Goal: Task Accomplishment & Management: Complete application form

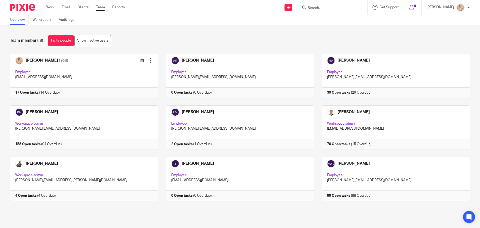
click at [313, 6] on input "Search" at bounding box center [329, 8] width 45 height 5
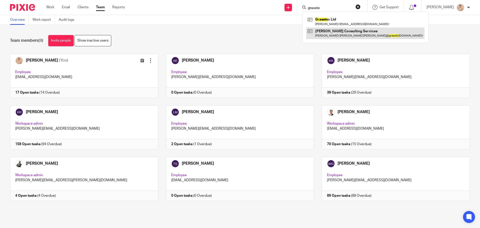
type input "grasste"
click at [333, 36] on link at bounding box center [365, 34] width 118 height 12
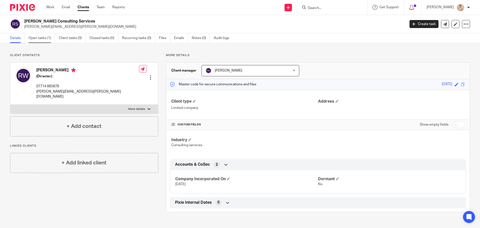
click at [42, 35] on link "Open tasks (1)" at bounding box center [42, 38] width 27 height 10
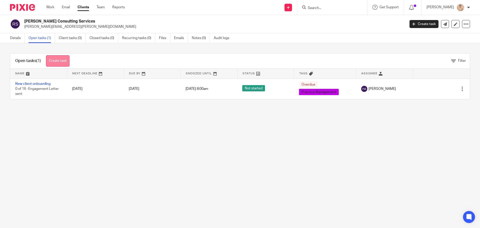
click at [61, 63] on link "Create task" at bounding box center [58, 60] width 24 height 11
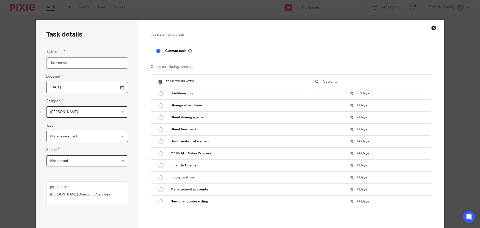
scroll to position [50, 0]
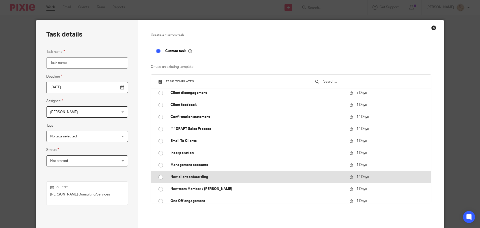
click at [204, 182] on td "New client onboarding" at bounding box center [257, 177] width 182 height 12
type input "2025-08-27"
type input "New client onboarding"
checkbox input "false"
radio input "true"
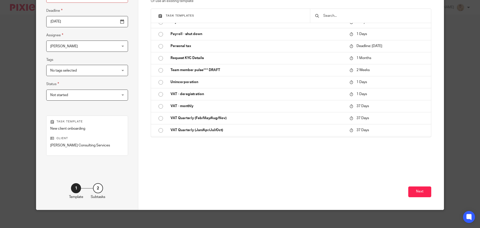
scroll to position [68, 0]
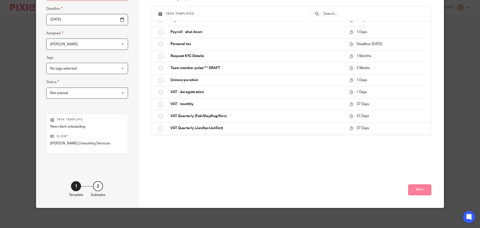
click at [413, 194] on button "Next" at bounding box center [419, 189] width 23 height 11
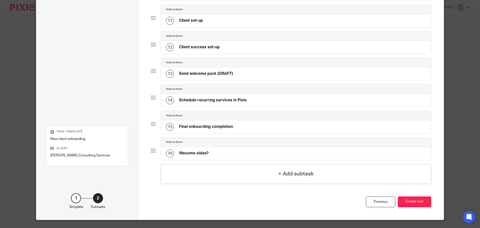
scroll to position [318, 0]
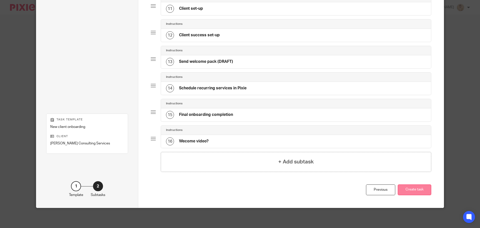
click at [418, 191] on button "Create task" at bounding box center [415, 189] width 34 height 11
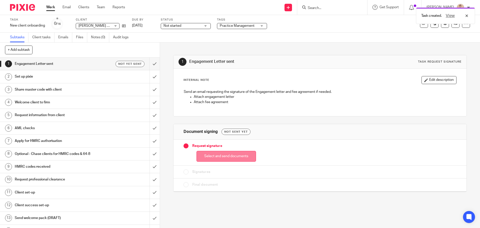
click at [214, 156] on button "Select and send documents" at bounding box center [227, 156] width 60 height 11
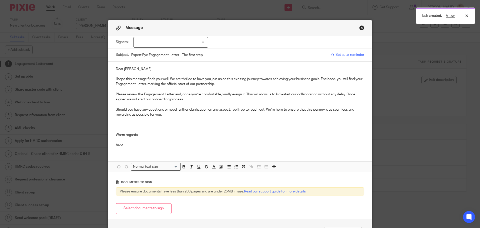
click at [183, 40] on div at bounding box center [170, 42] width 75 height 11
click at [171, 51] on li "[PERSON_NAME]" at bounding box center [169, 53] width 75 height 10
checkbox input "true"
click at [223, 134] on p "Warm regards" at bounding box center [240, 134] width 249 height 5
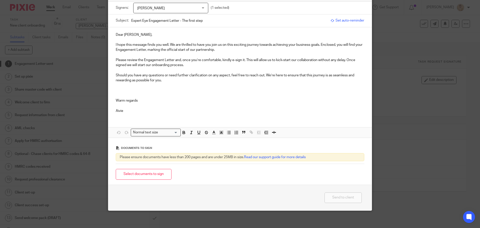
scroll to position [37, 0]
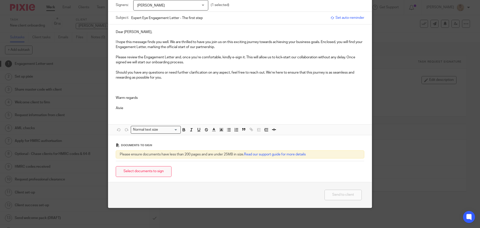
click at [151, 173] on button "Select documents to sign" at bounding box center [144, 171] width 56 height 11
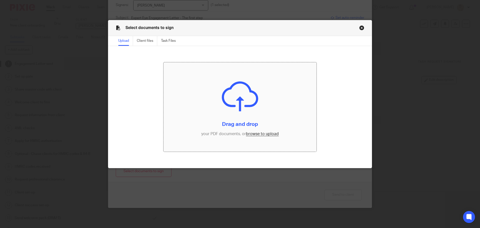
click at [259, 134] on input "file" at bounding box center [240, 107] width 153 height 90
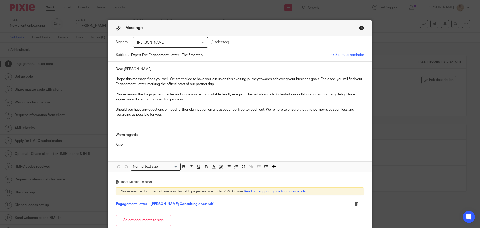
scroll to position [49, 0]
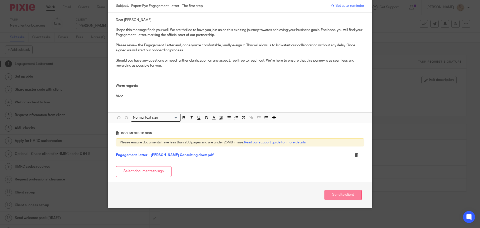
click at [346, 194] on button "Send to client" at bounding box center [343, 195] width 37 height 11
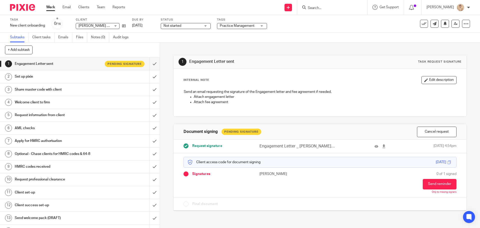
drag, startPoint x: 264, startPoint y: 163, endPoint x: 317, endPoint y: 163, distance: 52.8
click at [305, 163] on div "Client access code for document signing [DATE]" at bounding box center [320, 162] width 273 height 11
click at [448, 163] on span at bounding box center [450, 162] width 4 height 4
